Goal: Task Accomplishment & Management: Manage account settings

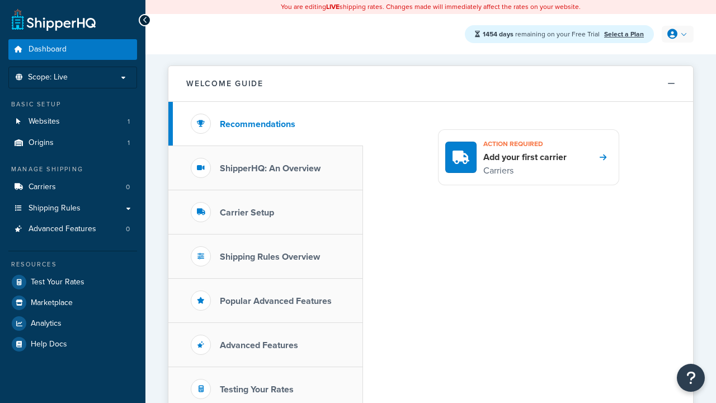
click at [676, 34] on icon at bounding box center [672, 34] width 10 height 10
click at [0, 0] on span "My Profile" at bounding box center [0, 0] width 0 height 0
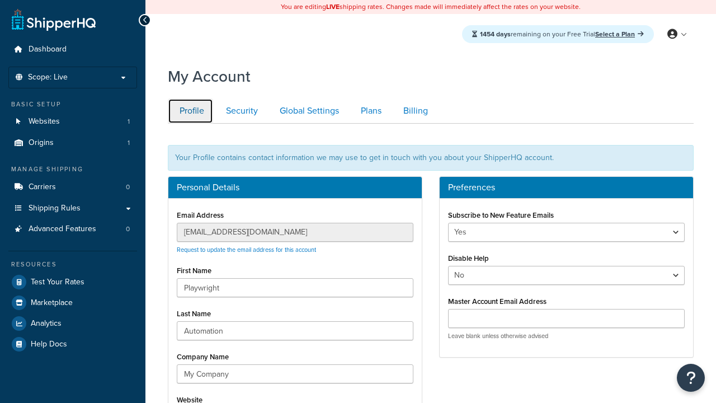
click at [190, 111] on link "Profile" at bounding box center [190, 110] width 45 height 25
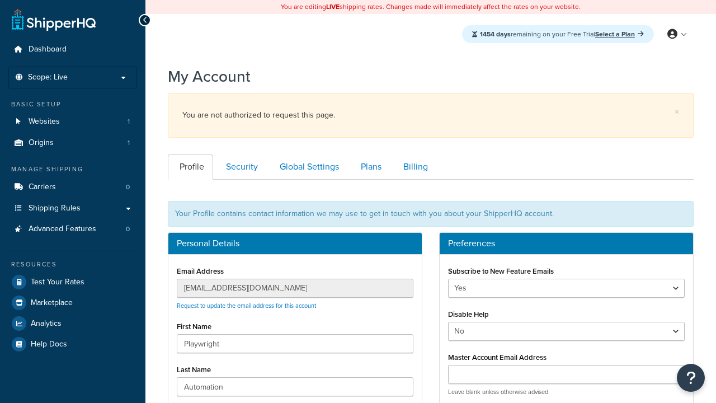
scroll to position [162, 0]
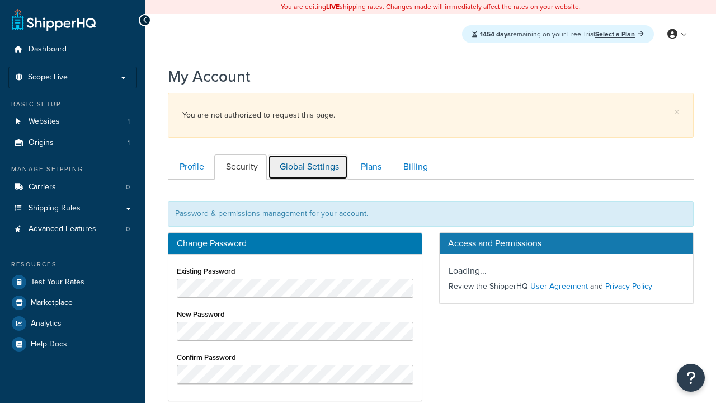
click at [308, 154] on link "Global Settings" at bounding box center [308, 166] width 80 height 25
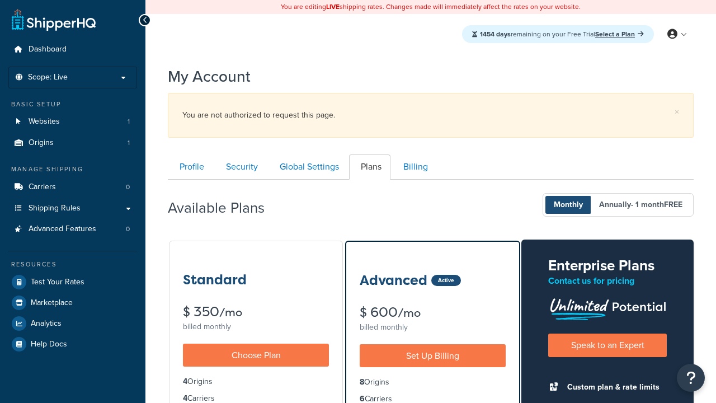
scroll to position [179, 0]
